Goal: Task Accomplishment & Management: Manage account settings

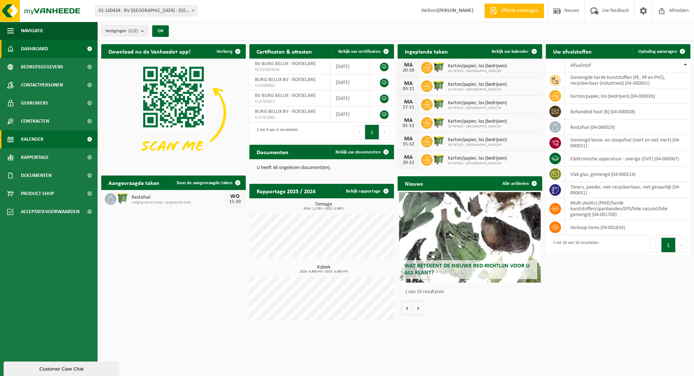
click at [42, 138] on span "Kalender" at bounding box center [32, 139] width 22 height 18
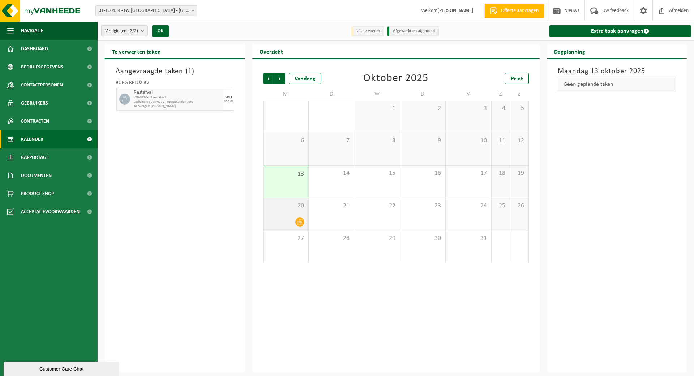
click at [294, 218] on div at bounding box center [286, 222] width 38 height 10
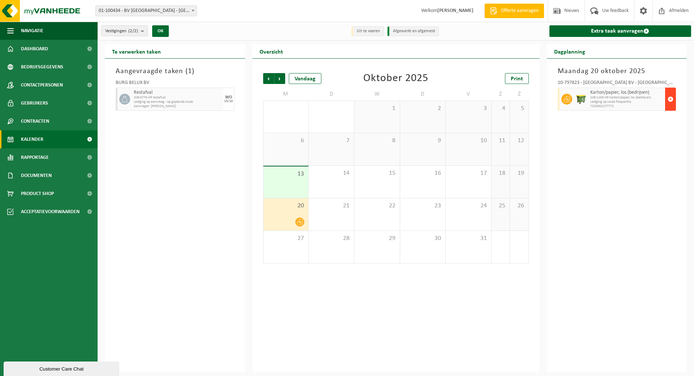
click at [674, 103] on button "button" at bounding box center [670, 99] width 11 height 23
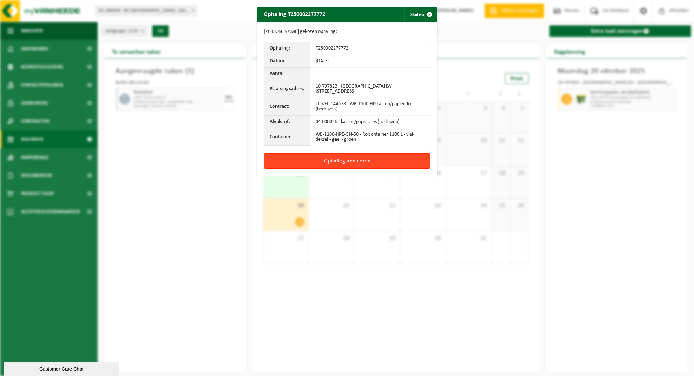
click at [345, 159] on button "Ophaling annuleren" at bounding box center [347, 160] width 166 height 15
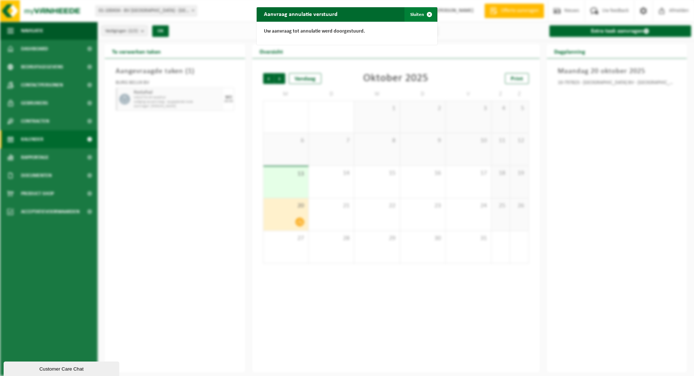
click at [426, 13] on span "button" at bounding box center [429, 14] width 14 height 14
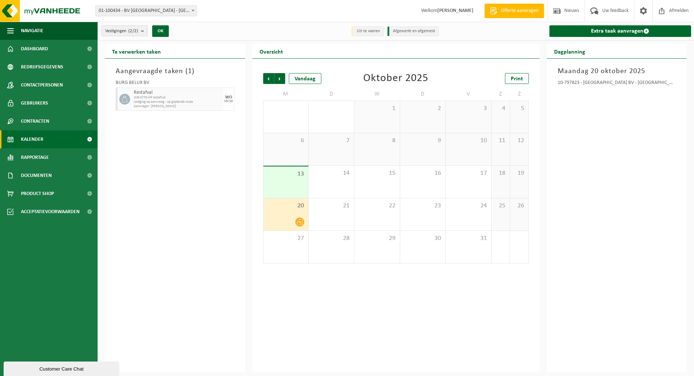
click at [285, 218] on div at bounding box center [286, 222] width 38 height 10
click at [34, 137] on span "Kalender" at bounding box center [32, 139] width 22 height 18
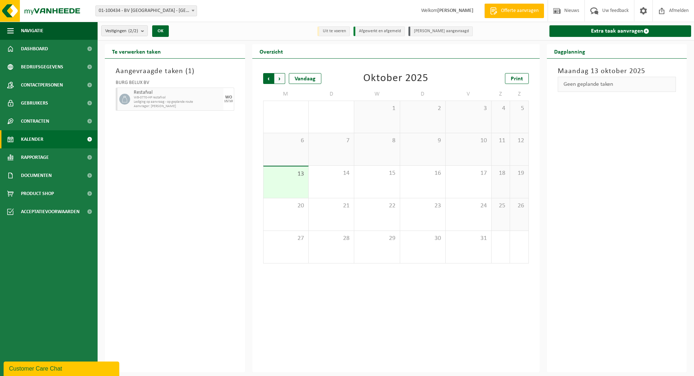
click at [284, 81] on span "Volgende" at bounding box center [279, 78] width 11 height 11
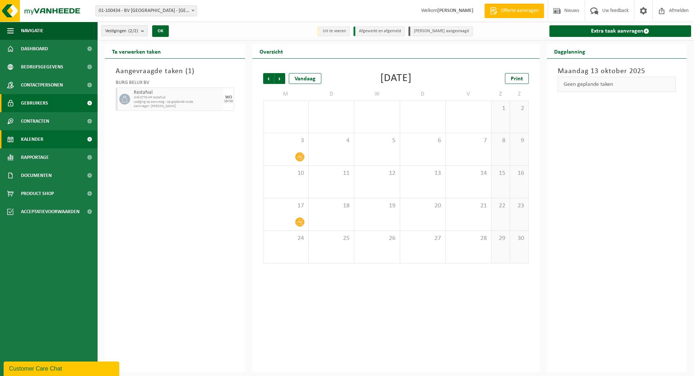
click at [30, 103] on span "Gebruikers" at bounding box center [34, 103] width 27 height 18
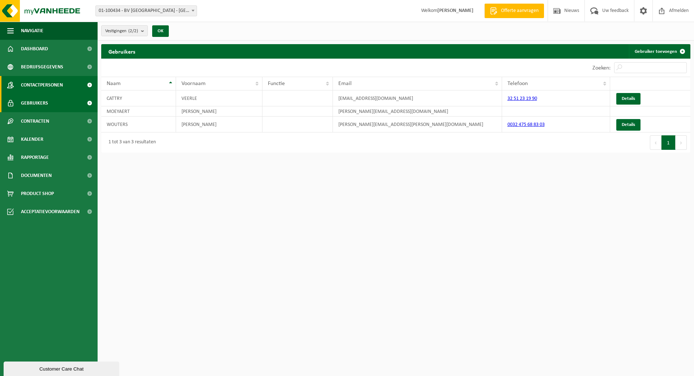
click at [42, 85] on span "Contactpersonen" at bounding box center [42, 85] width 42 height 18
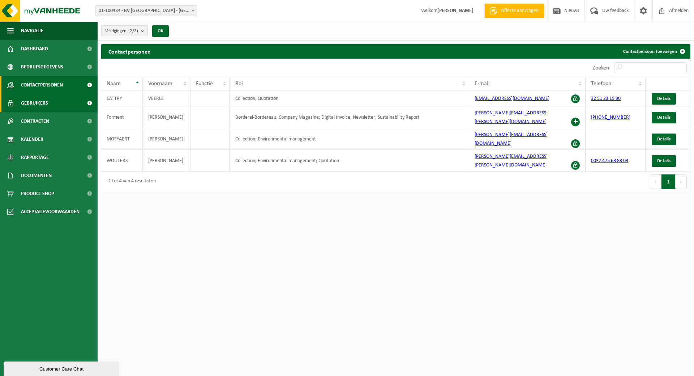
click at [38, 102] on span "Gebruikers" at bounding box center [34, 103] width 27 height 18
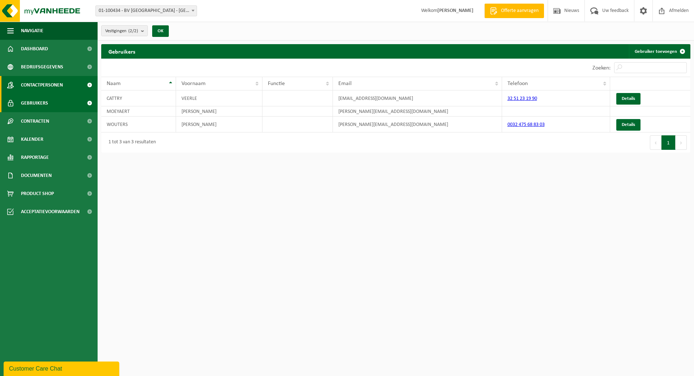
click at [42, 88] on span "Contactpersonen" at bounding box center [42, 85] width 42 height 18
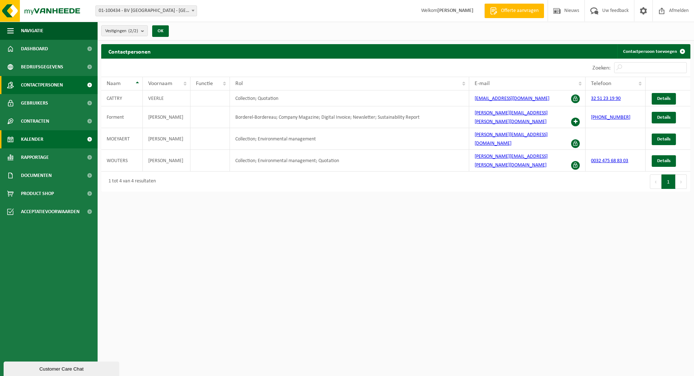
click at [42, 134] on span "Kalender" at bounding box center [32, 139] width 22 height 18
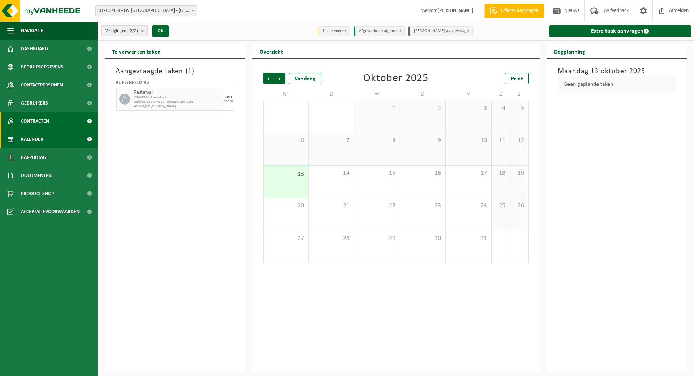
click at [42, 120] on span "Contracten" at bounding box center [35, 121] width 28 height 18
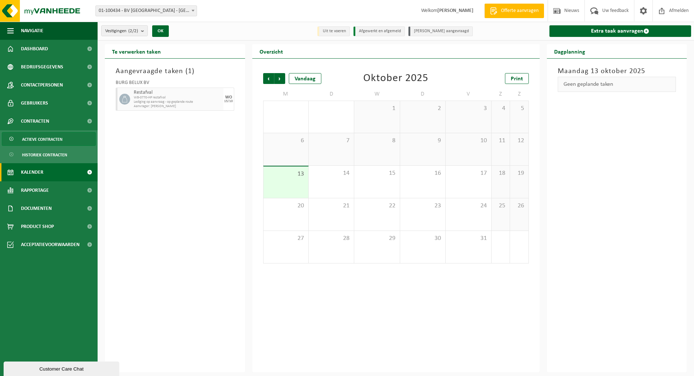
click at [45, 136] on span "Actieve contracten" at bounding box center [42, 139] width 40 height 14
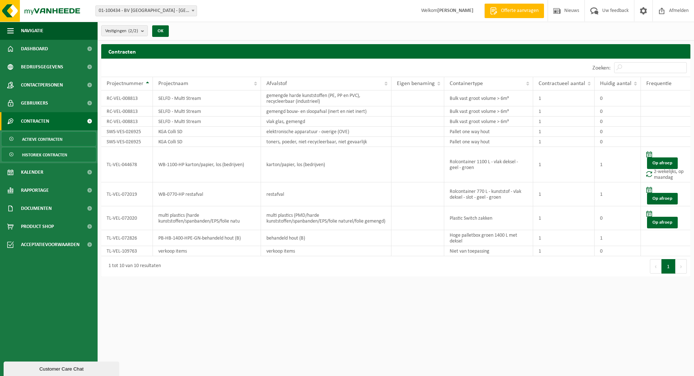
click at [43, 158] on span "Historiek contracten" at bounding box center [44, 155] width 45 height 14
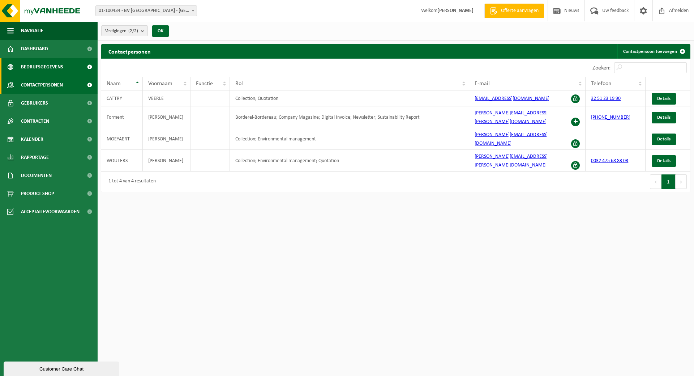
click at [36, 66] on span "Bedrijfsgegevens" at bounding box center [42, 67] width 42 height 18
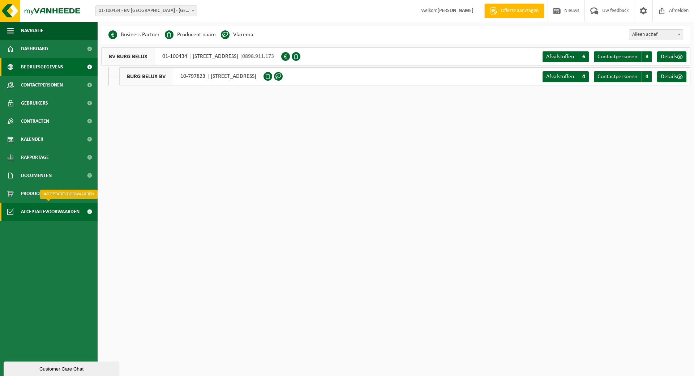
click at [38, 212] on span "Acceptatievoorwaarden" at bounding box center [50, 211] width 59 height 18
